Goal: Task Accomplishment & Management: Use online tool/utility

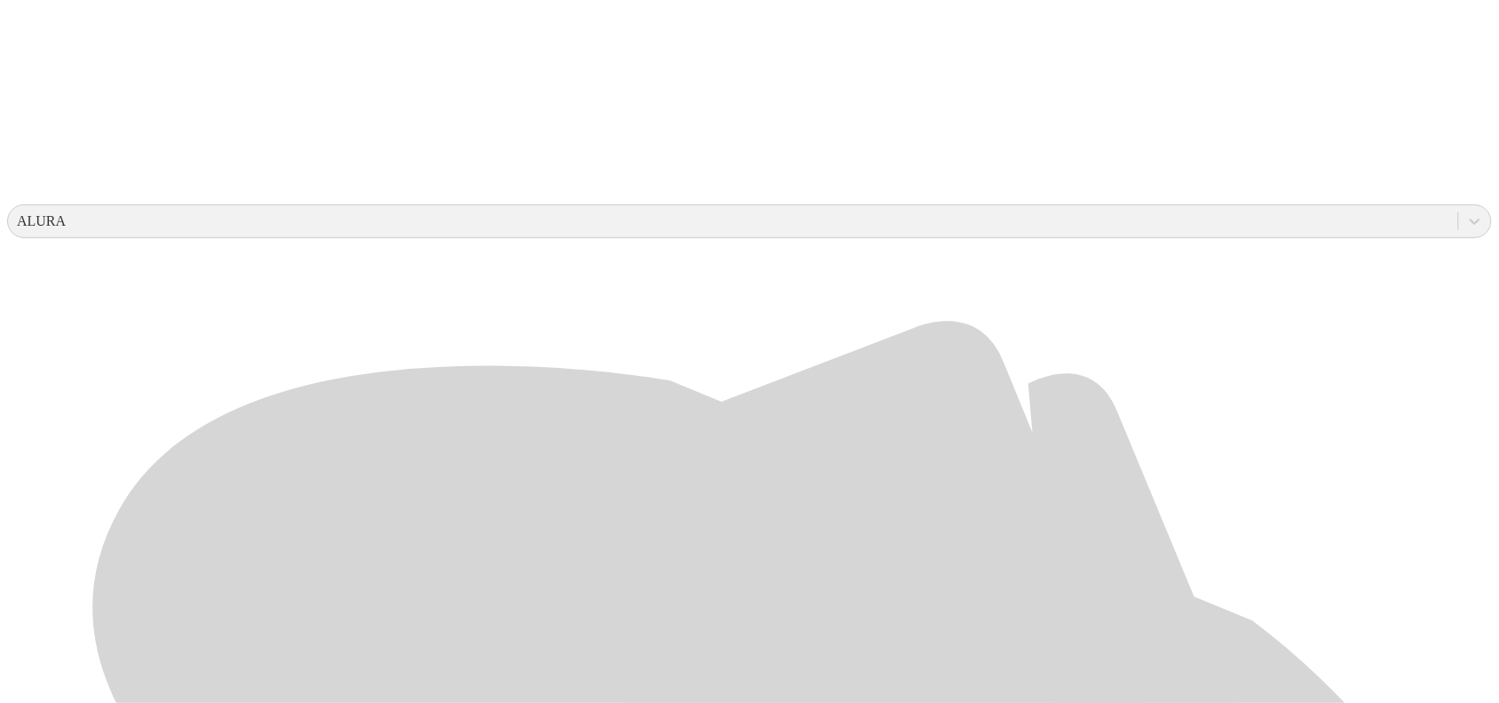
scroll to position [555, 0]
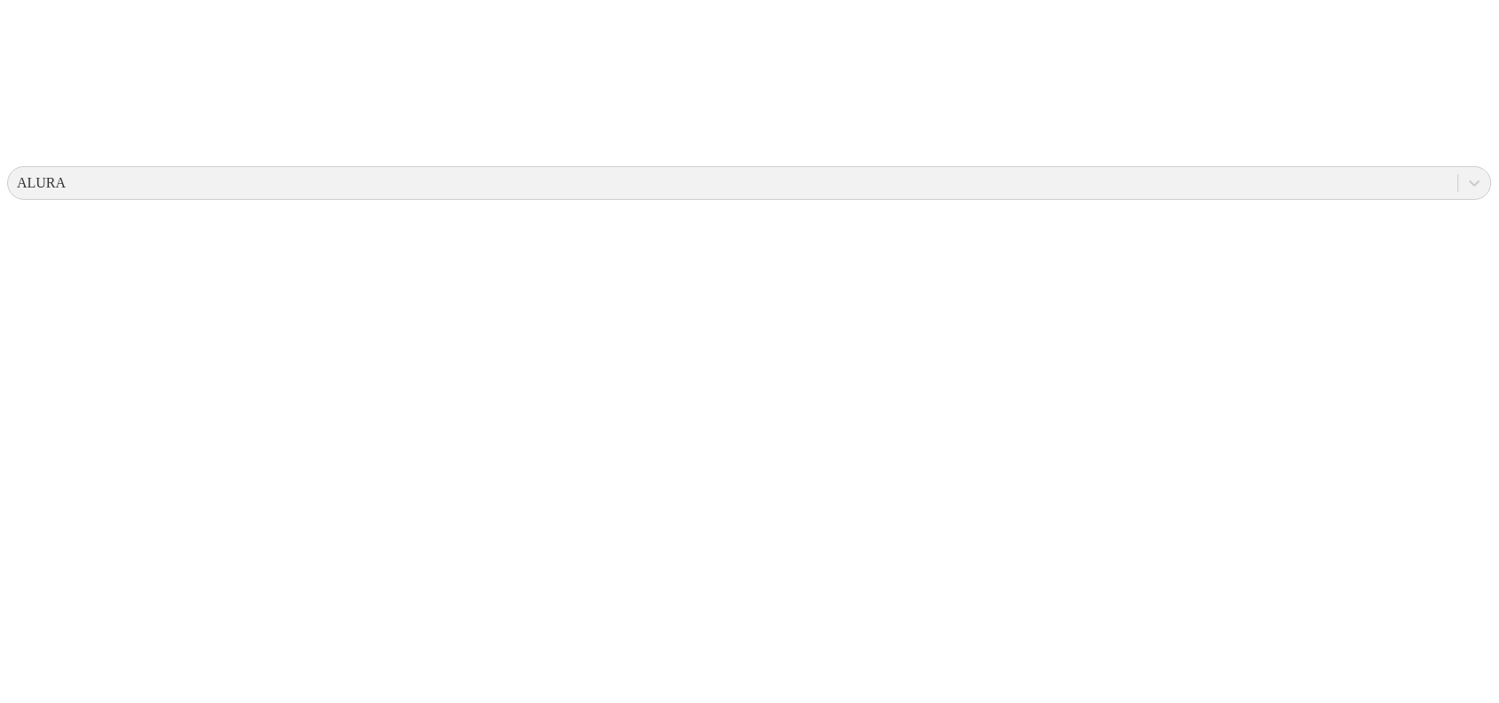
scroll to position [0, 0]
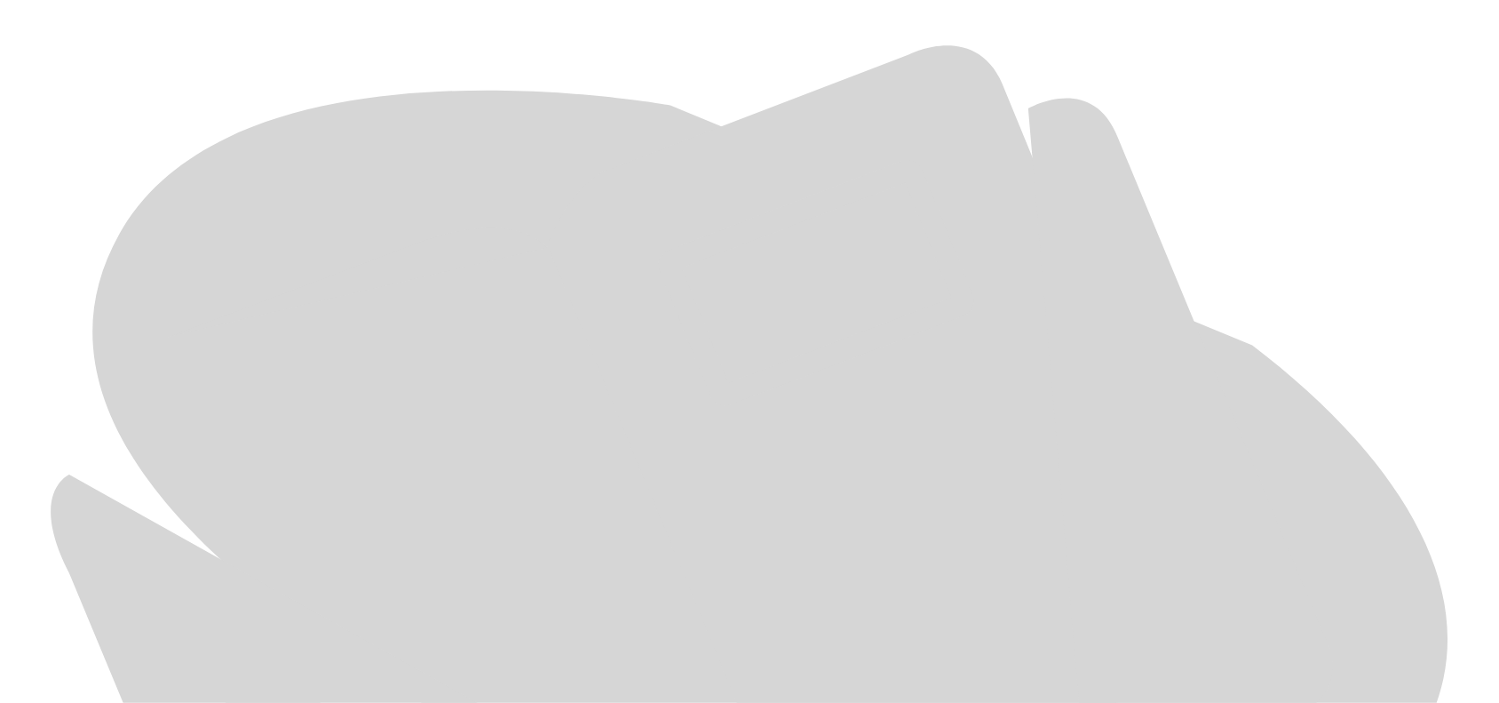
scroll to position [797, 0]
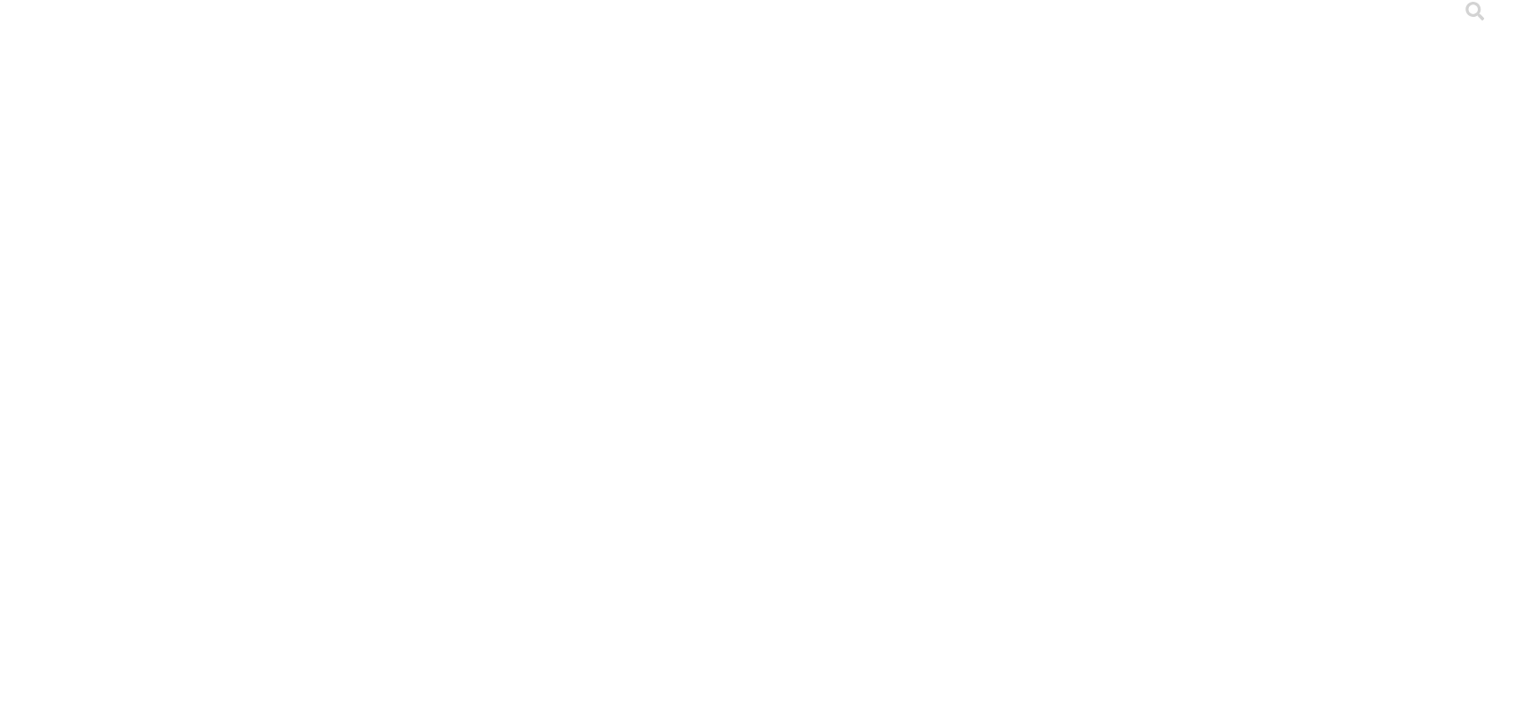
scroll to position [0, 0]
